Goal: Information Seeking & Learning: Learn about a topic

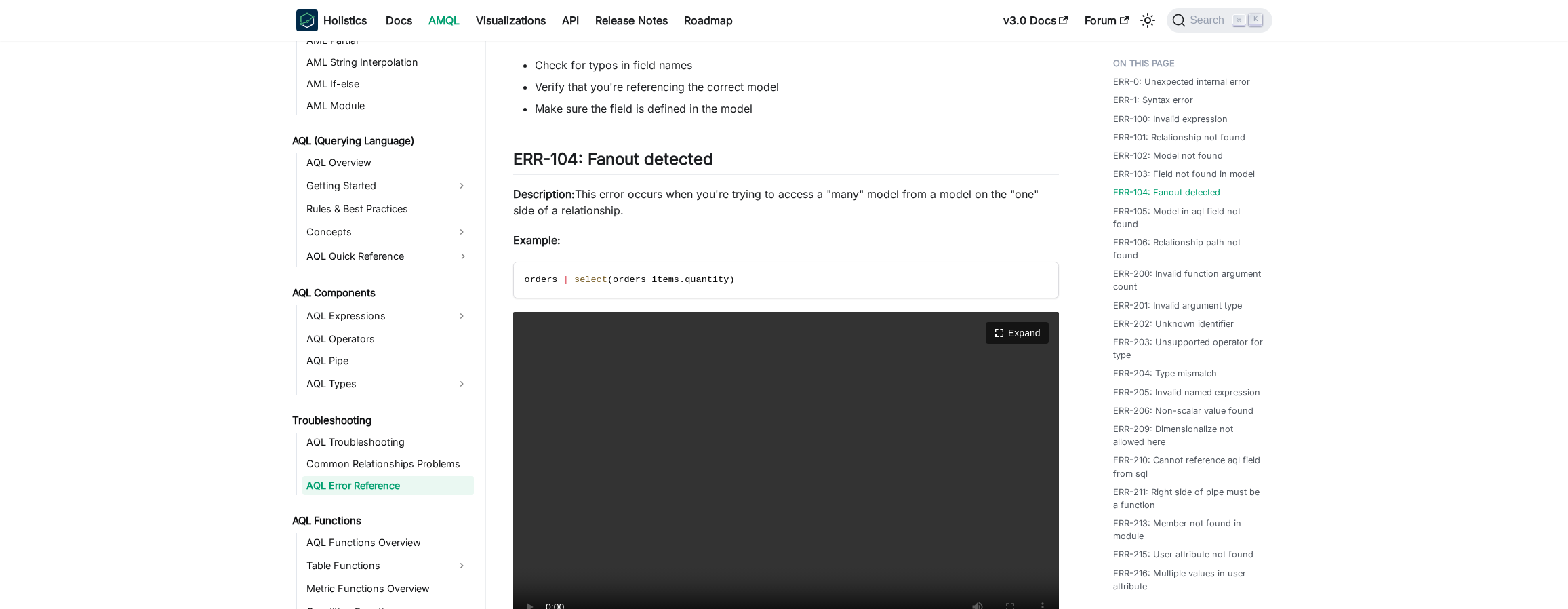
scroll to position [1645, 0]
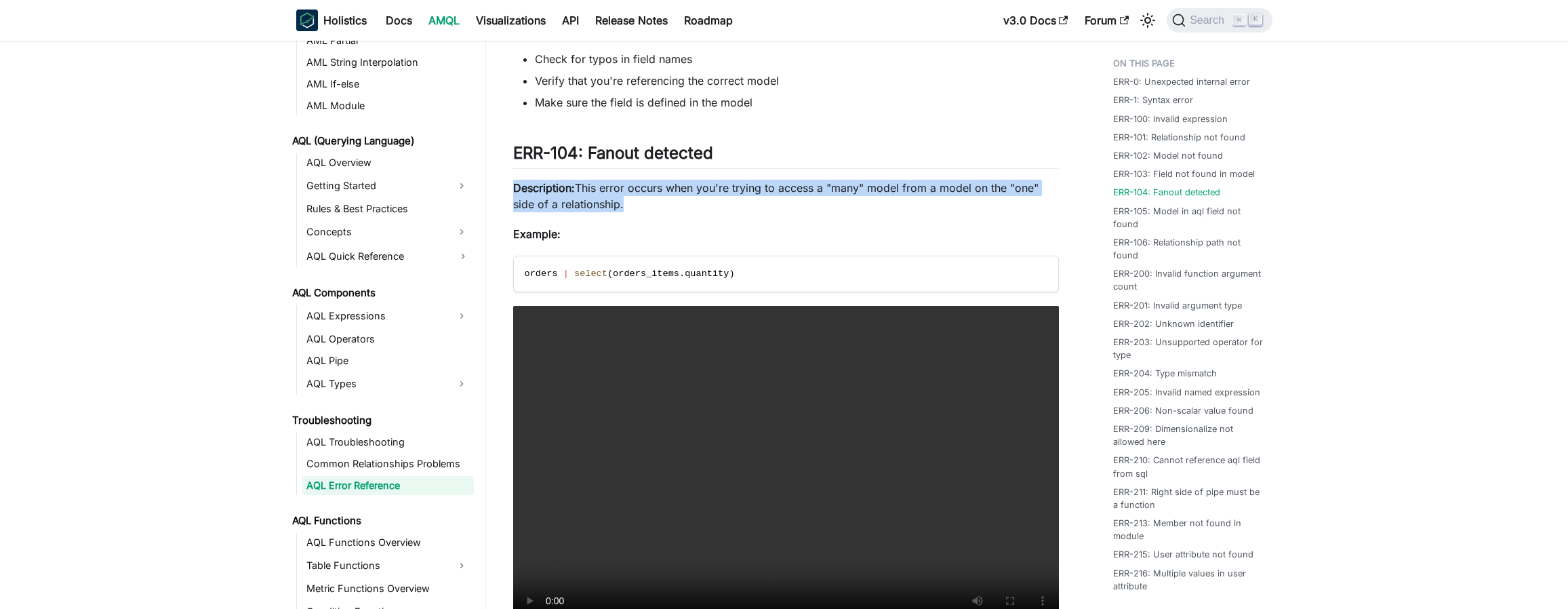
drag, startPoint x: 515, startPoint y: 189, endPoint x: 706, endPoint y: 217, distance: 193.0
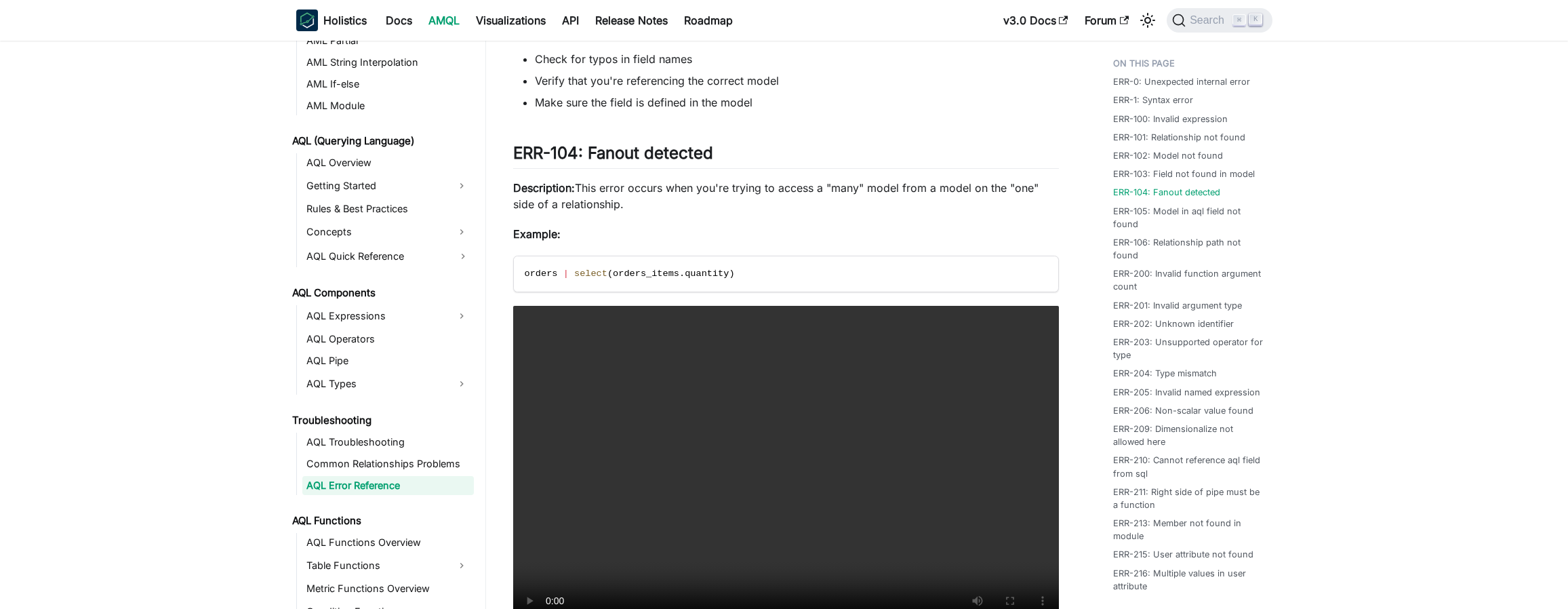
drag, startPoint x: 674, startPoint y: 207, endPoint x: 485, endPoint y: 154, distance: 196.3
drag, startPoint x: 639, startPoint y: 207, endPoint x: 511, endPoint y: 153, distance: 138.9
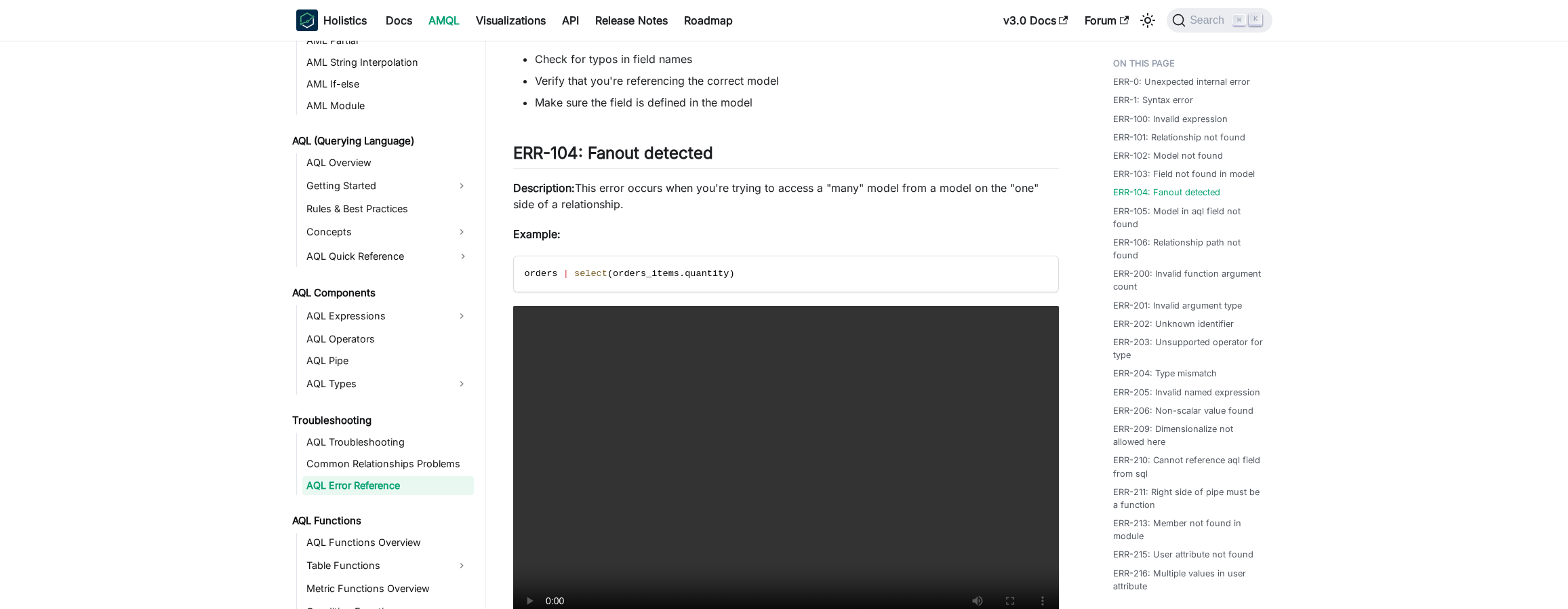
copy div "ERR-104: Fanout detected ​ Description: This error occurs when you're trying to…"
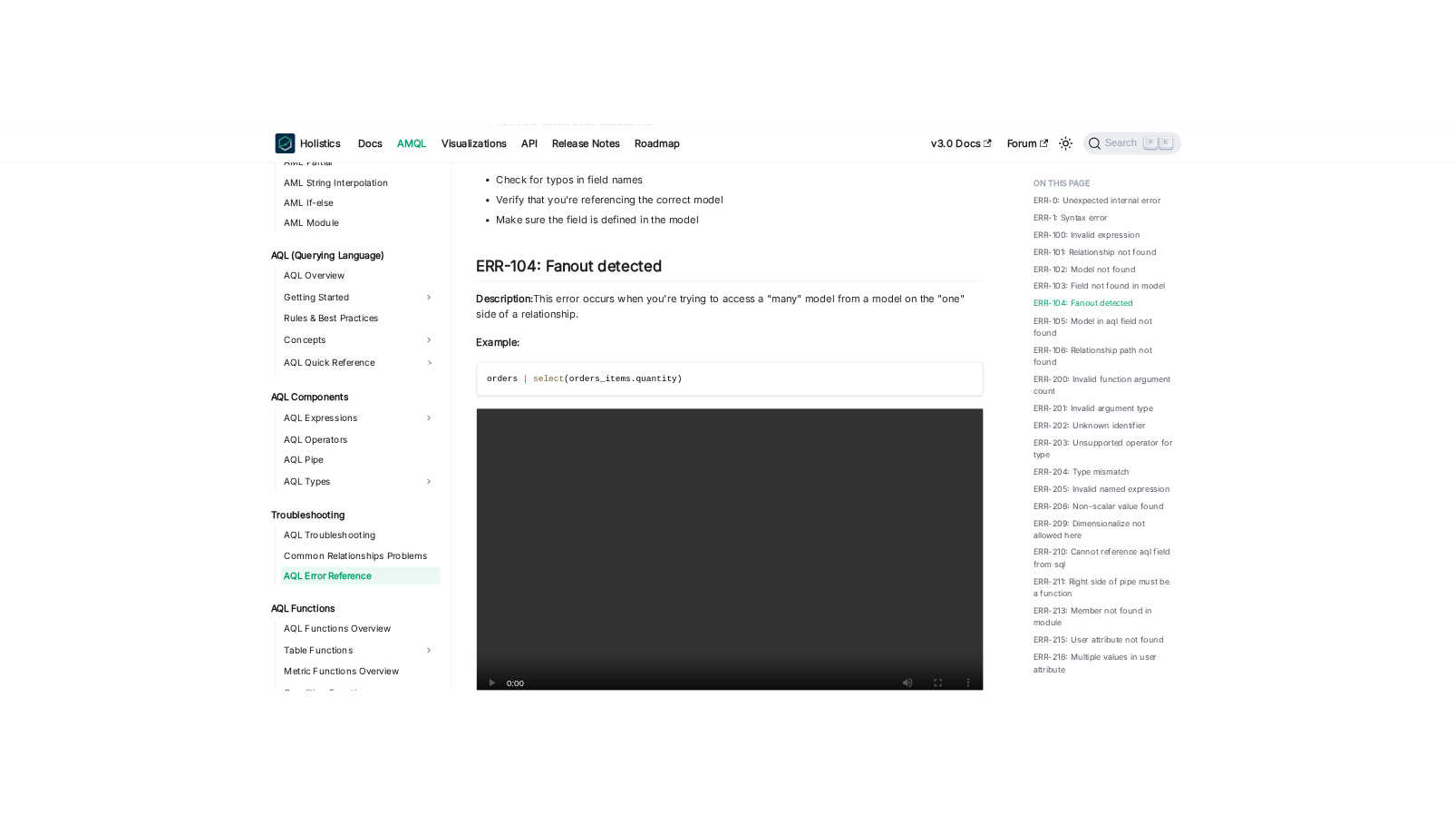
scroll to position [2979, 0]
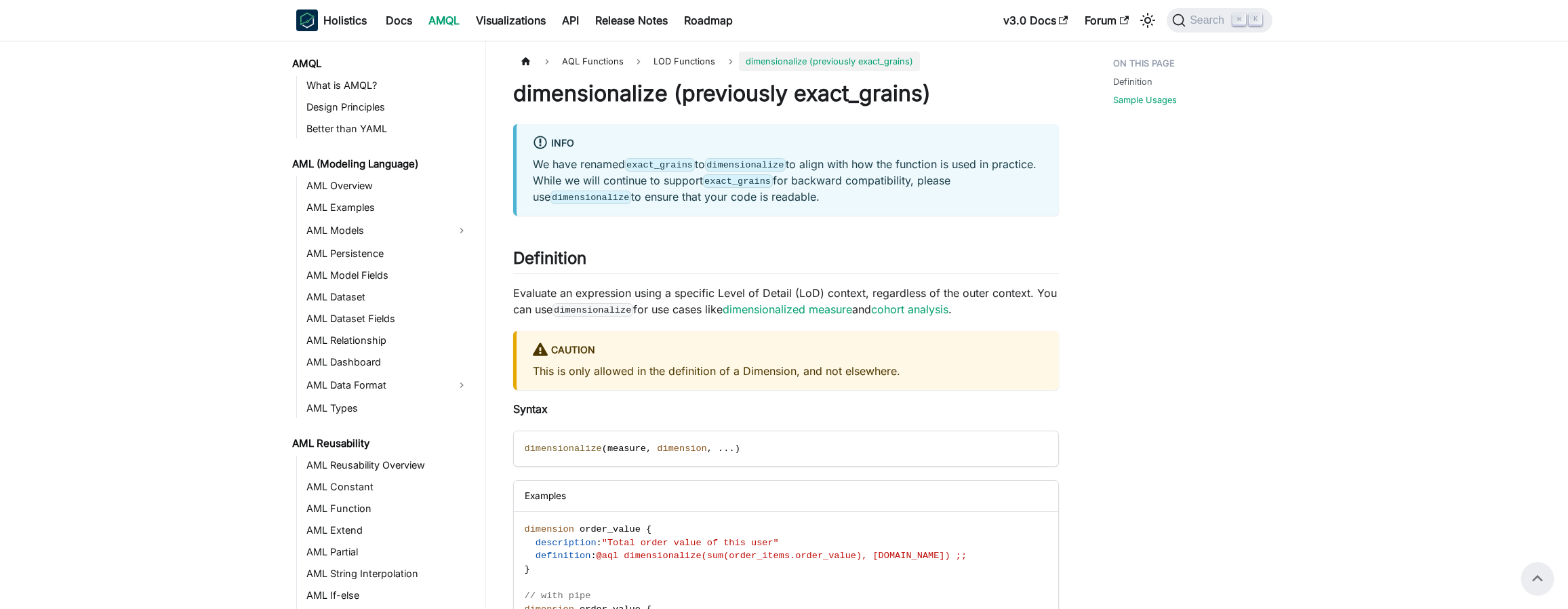
scroll to position [825, 0]
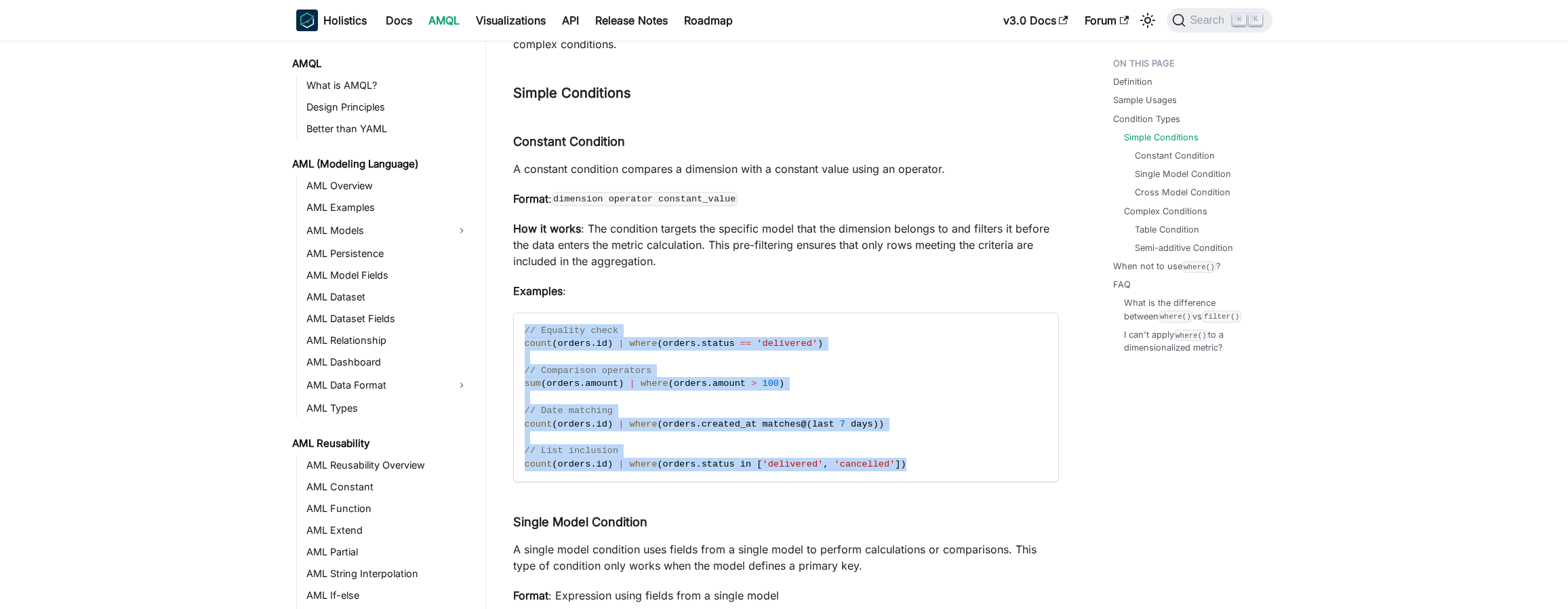
scroll to position [860, 0]
